Goal: Check status: Check status

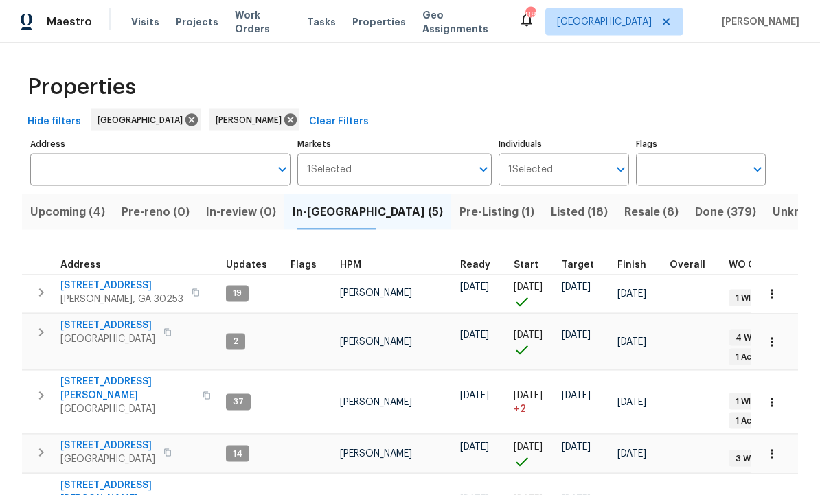
click at [109, 479] on span "[STREET_ADDRESS][PERSON_NAME]" at bounding box center [127, 492] width 134 height 27
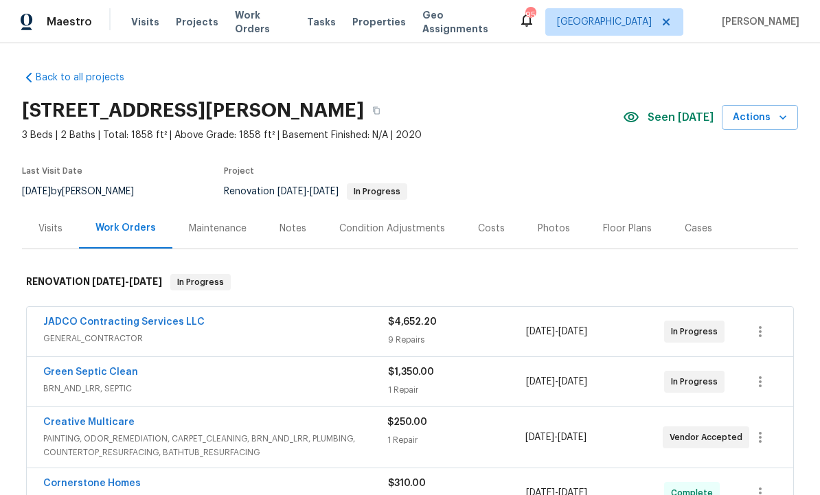
click at [145, 427] on div "Creative Multicare" at bounding box center [215, 424] width 344 height 16
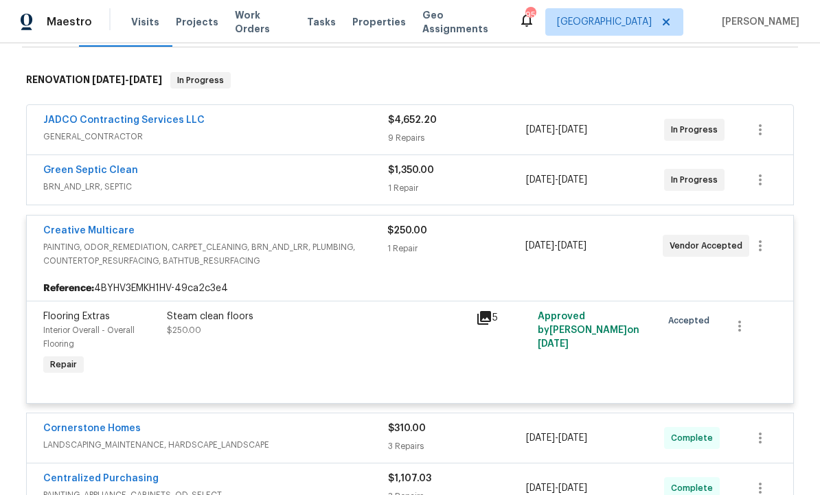
scroll to position [203, 0]
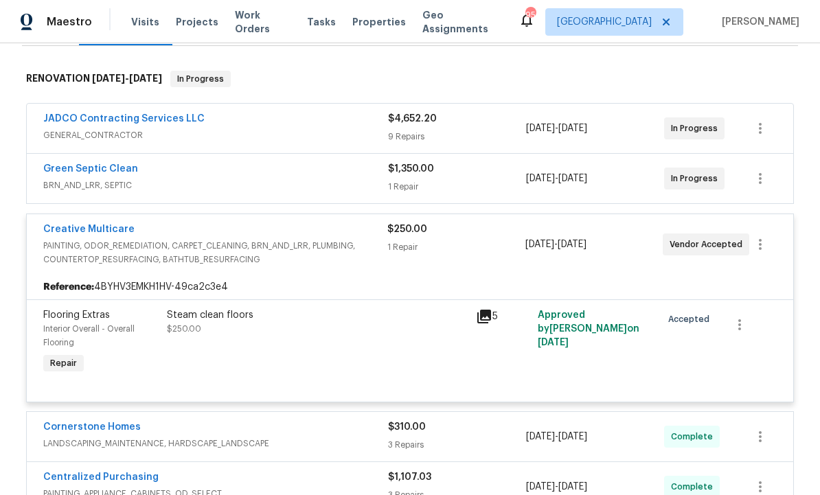
click at [108, 241] on span "PAINTING, ODOR_REMEDIATION, CARPET_CLEANING, BRN_AND_LRR, PLUMBING, COUNTERTOP_…" at bounding box center [215, 252] width 344 height 27
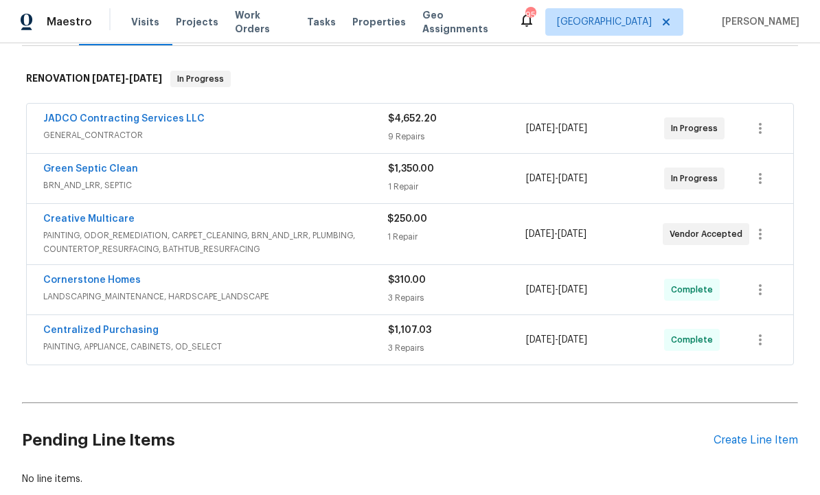
click at [111, 217] on link "Creative Multicare" at bounding box center [88, 219] width 91 height 10
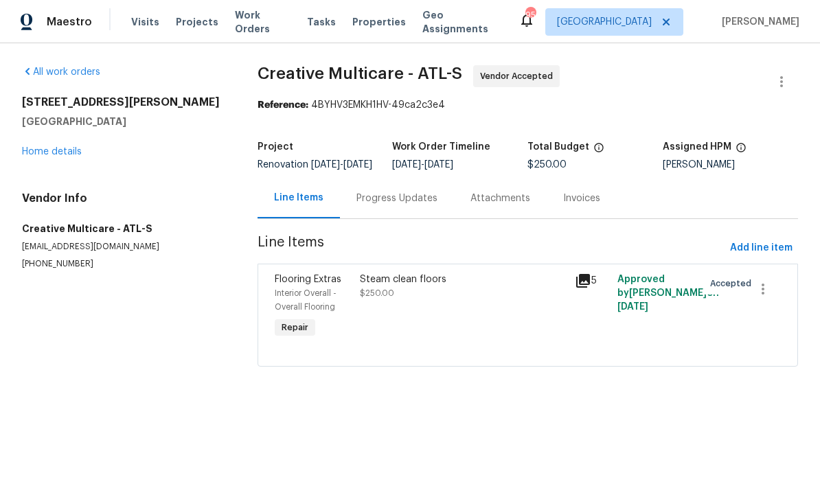
click at [406, 205] on div "Progress Updates" at bounding box center [397, 199] width 81 height 14
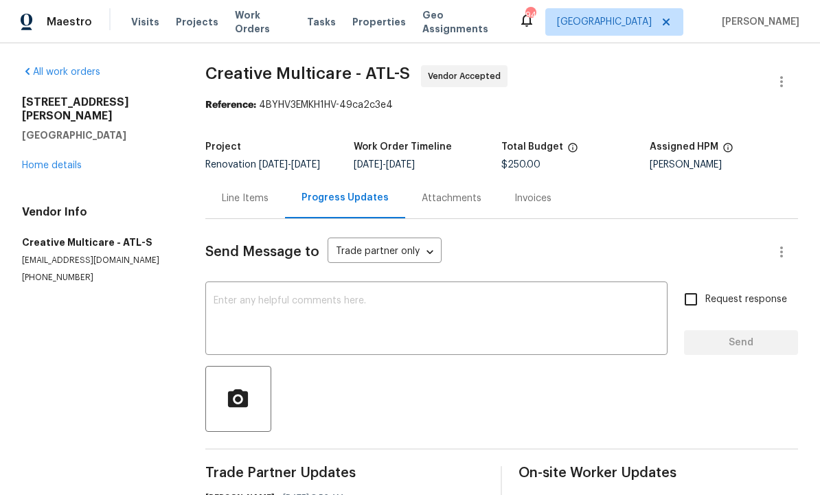
click at [54, 368] on section "All work orders 195 Sampson Ct Covington, GA 30016 Home details Vendor Info Cre…" at bounding box center [97, 371] width 150 height 612
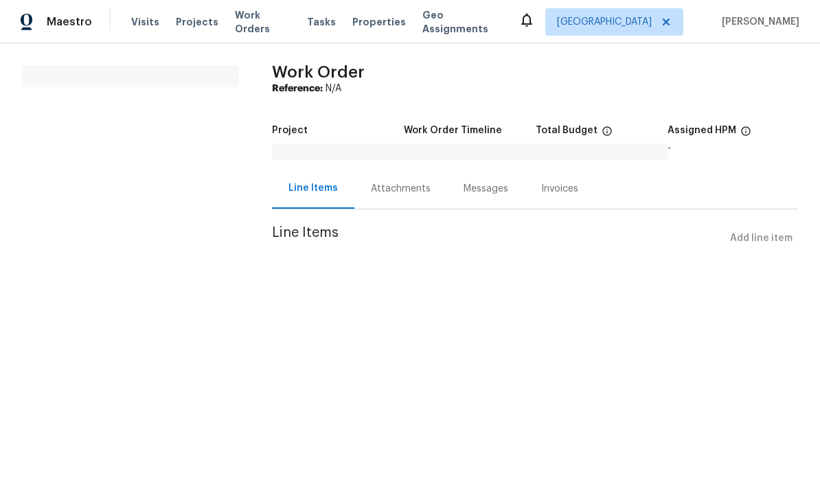
scroll to position [1, 0]
